Goal: Contribute content

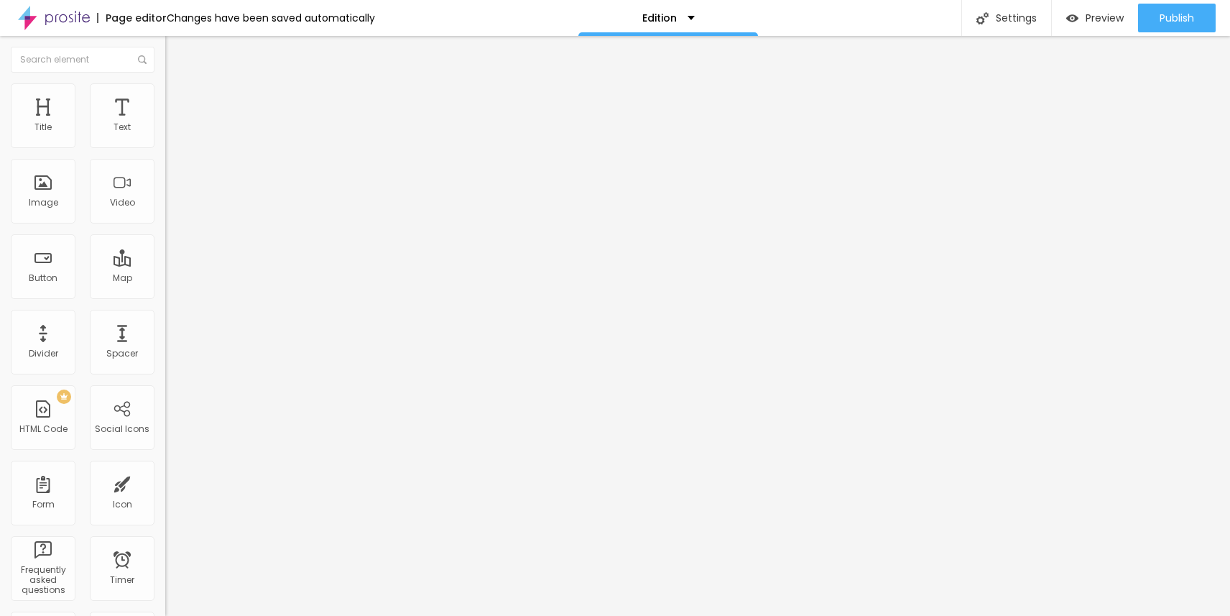
click at [165, 132] on span "Add image" at bounding box center [194, 126] width 59 height 12
click at [165, 192] on span "Add image" at bounding box center [194, 186] width 59 height 12
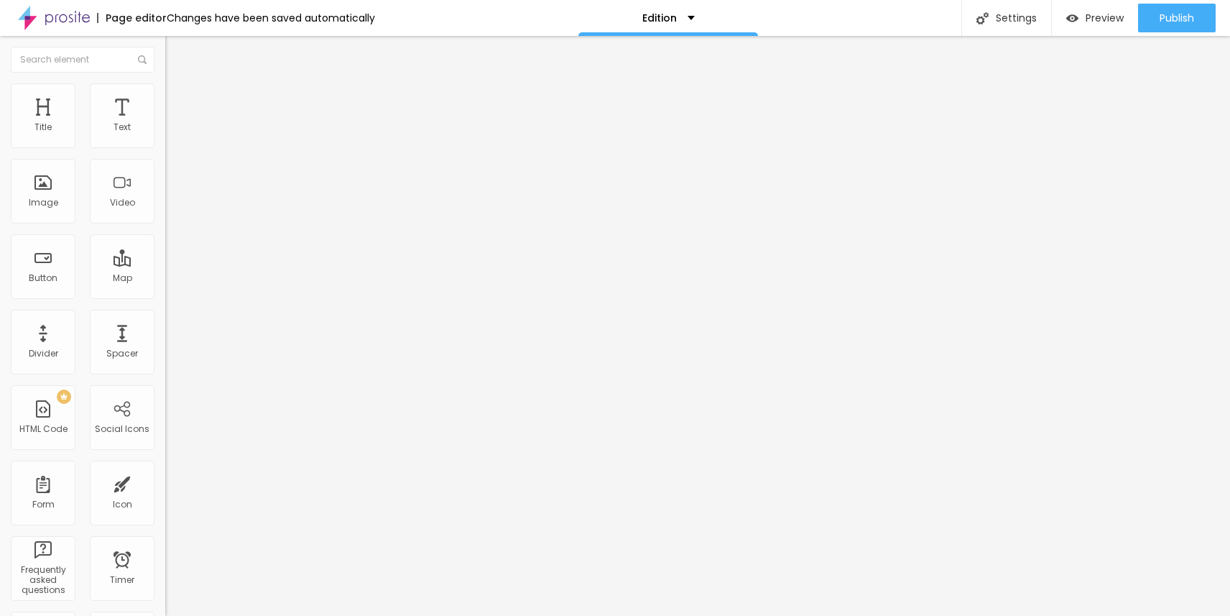
click at [1187, 17] on span "Publish" at bounding box center [1176, 17] width 34 height 11
click at [1103, 14] on span "Preview" at bounding box center [1092, 17] width 38 height 11
